Goal: Find specific page/section

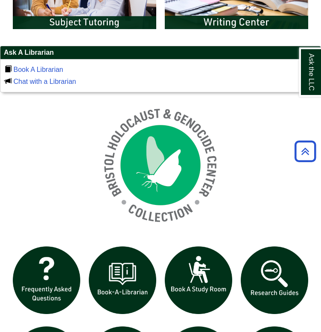
scroll to position [549, 0]
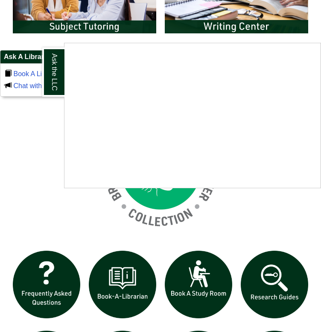
click at [73, 42] on div "Ask the LLC" at bounding box center [160, 166] width 321 height 332
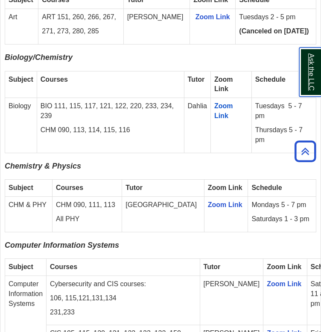
scroll to position [1229, 0]
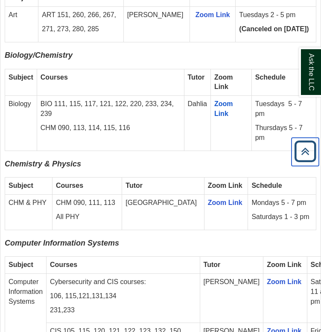
click at [305, 147] on icon "Back to Top" at bounding box center [305, 151] width 27 height 27
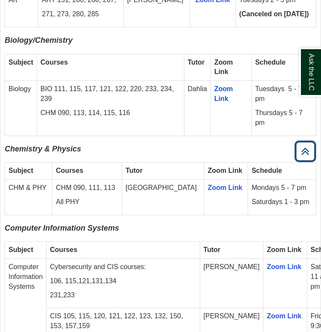
scroll to position [1244, 0]
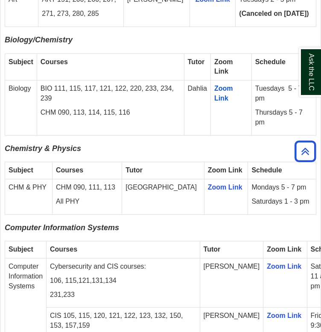
click at [227, 158] on p "Chemistry & Physics" at bounding box center [161, 151] width 312 height 14
